Goal: Task Accomplishment & Management: Manage account settings

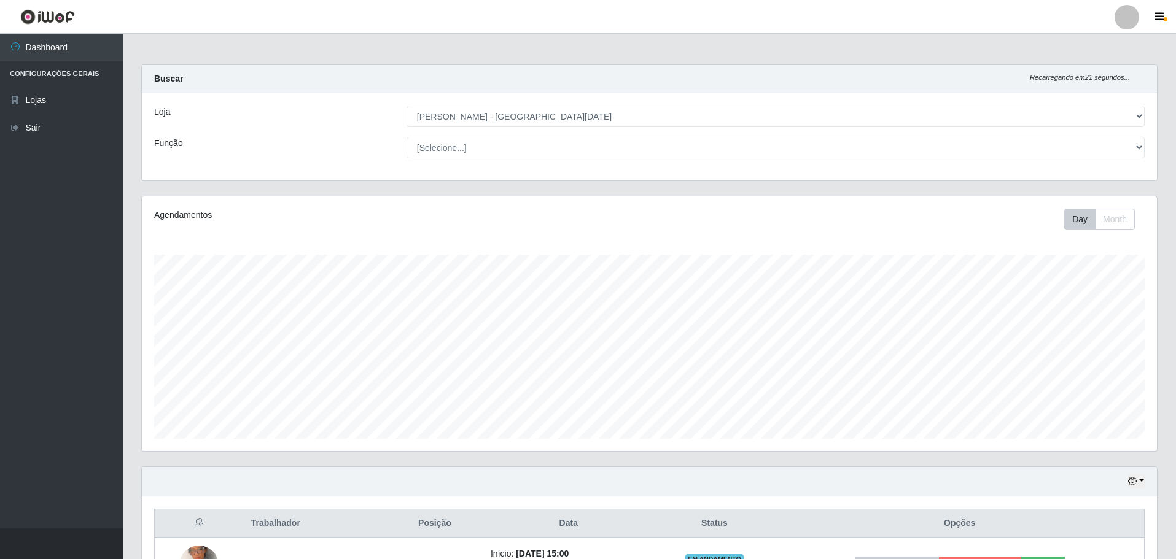
select select "527"
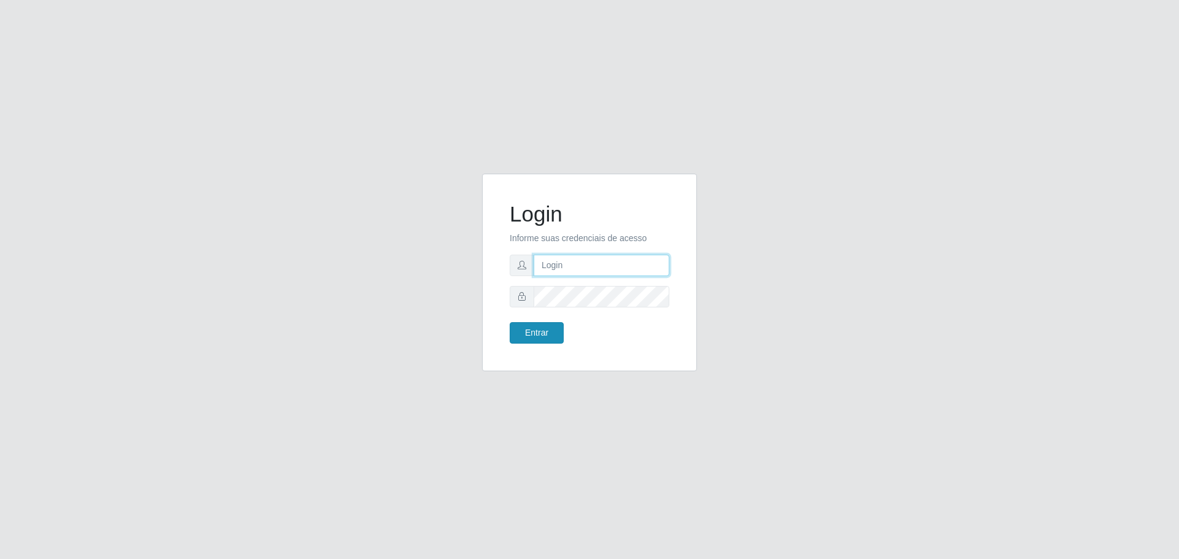
type input "[EMAIL_ADDRESS][DOMAIN_NAME]"
click at [547, 336] on button "Entrar" at bounding box center [537, 332] width 54 height 21
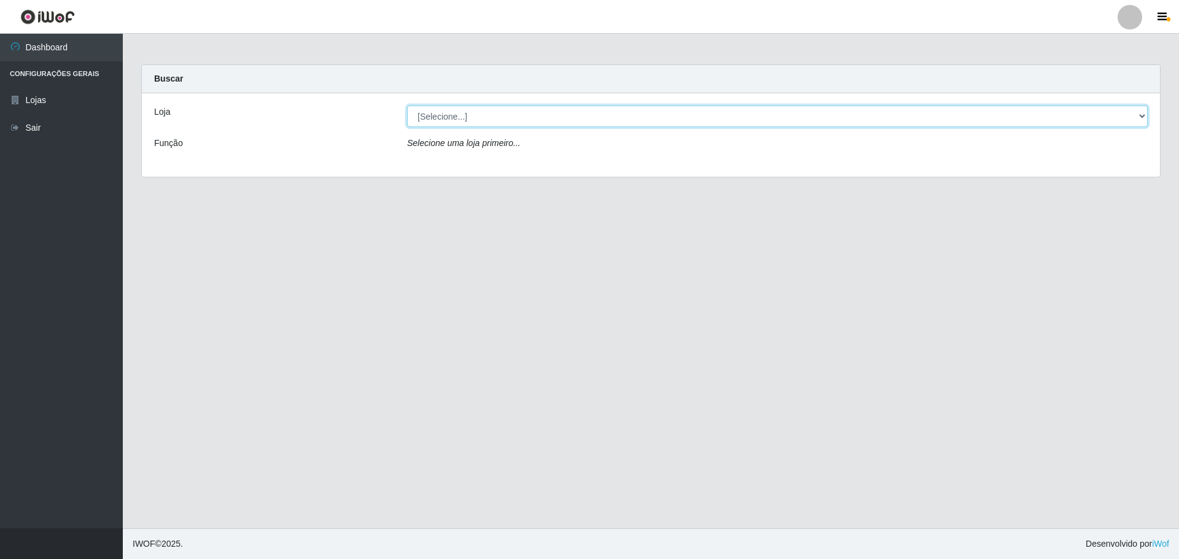
click at [1145, 119] on select "[Selecione...] [GEOGRAPHIC_DATA] - [GEOGRAPHIC_DATA][DATE]" at bounding box center [777, 116] width 741 height 21
select select "527"
click at [407, 106] on select "[Selecione...] [GEOGRAPHIC_DATA] - [GEOGRAPHIC_DATA][DATE]" at bounding box center [777, 116] width 741 height 21
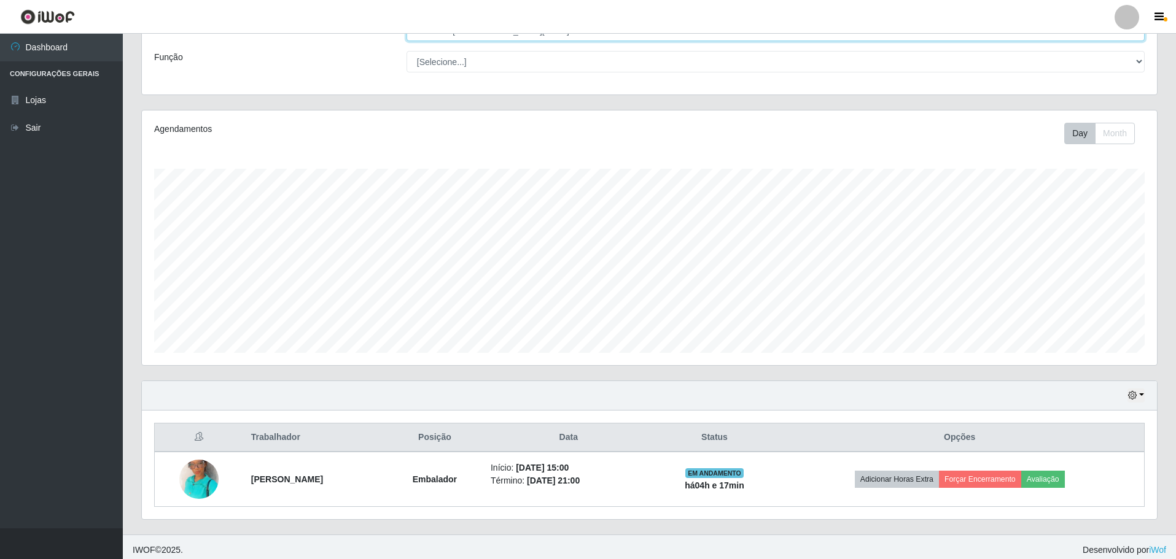
scroll to position [92, 0]
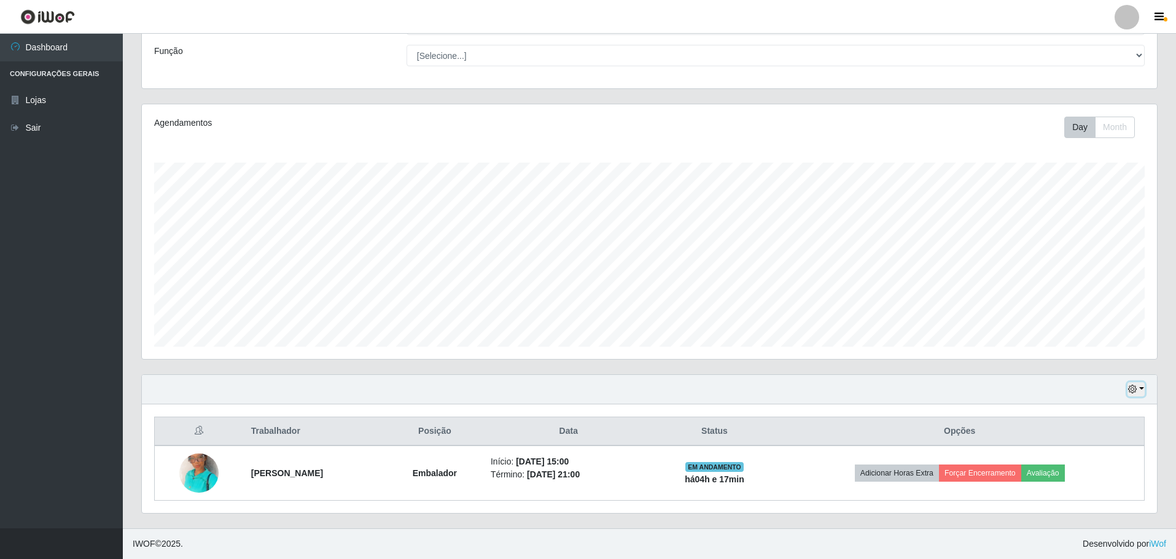
click at [1143, 386] on button "button" at bounding box center [1135, 390] width 17 height 14
click at [1078, 321] on button "3 dias" at bounding box center [1095, 318] width 97 height 26
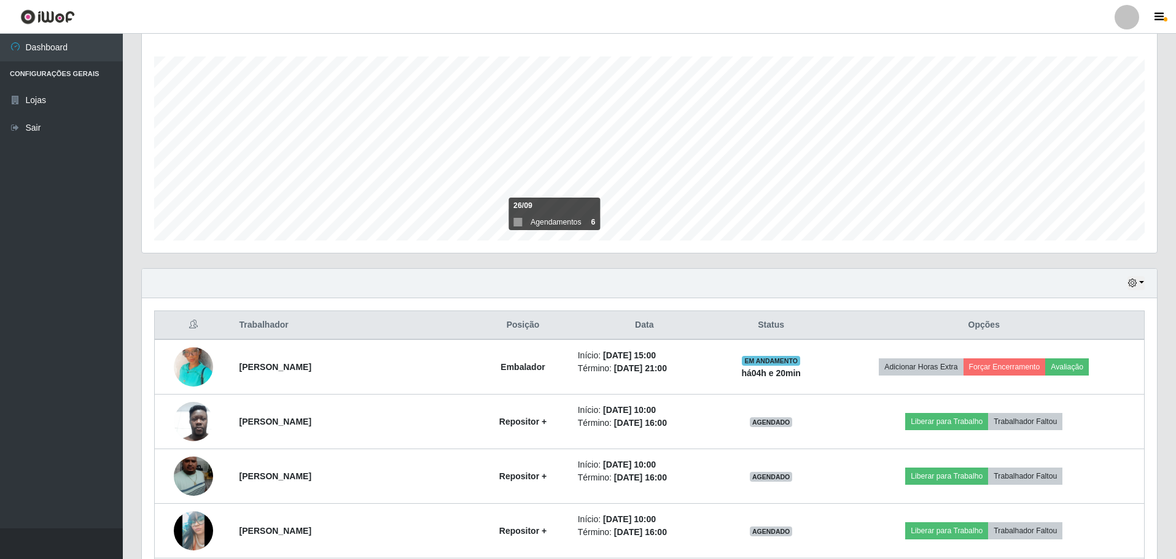
scroll to position [154, 0]
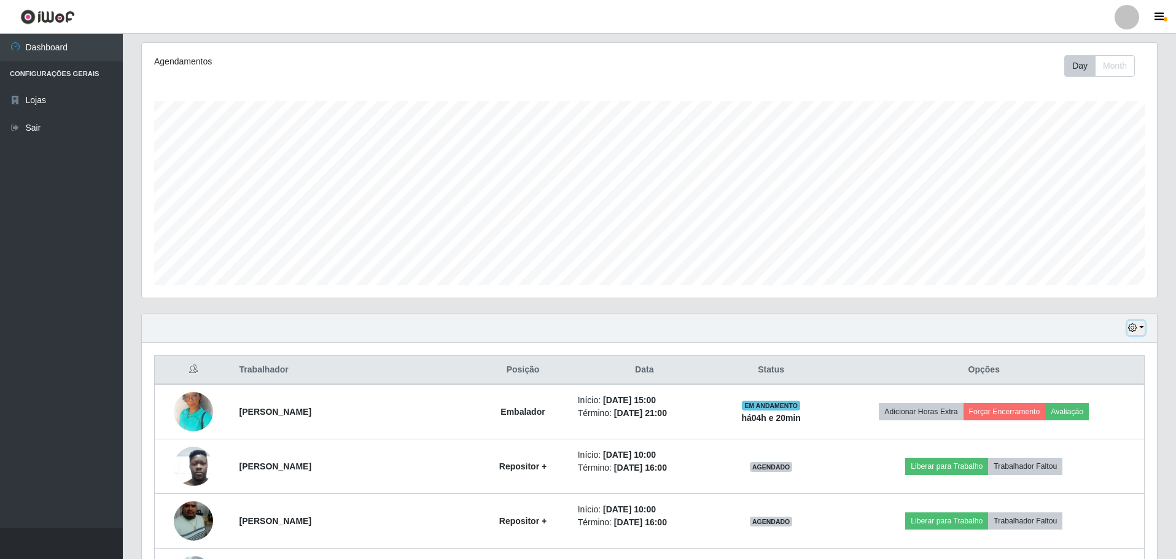
click at [1140, 327] on button "button" at bounding box center [1135, 328] width 17 height 14
click at [1074, 352] on button "Hoje" at bounding box center [1095, 350] width 97 height 26
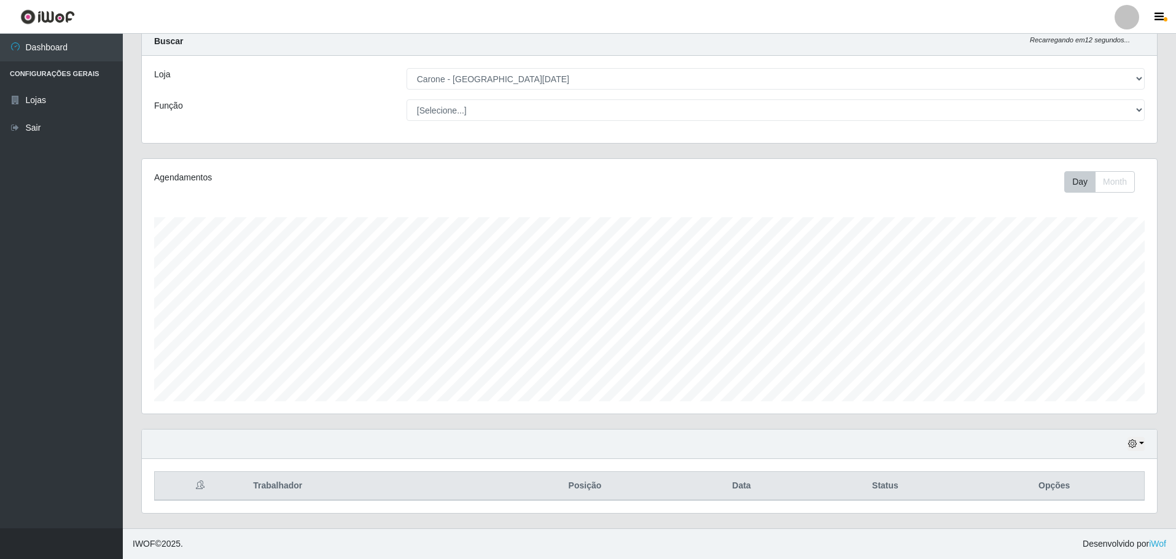
scroll to position [92, 0]
